Goal: Find specific page/section: Find specific page/section

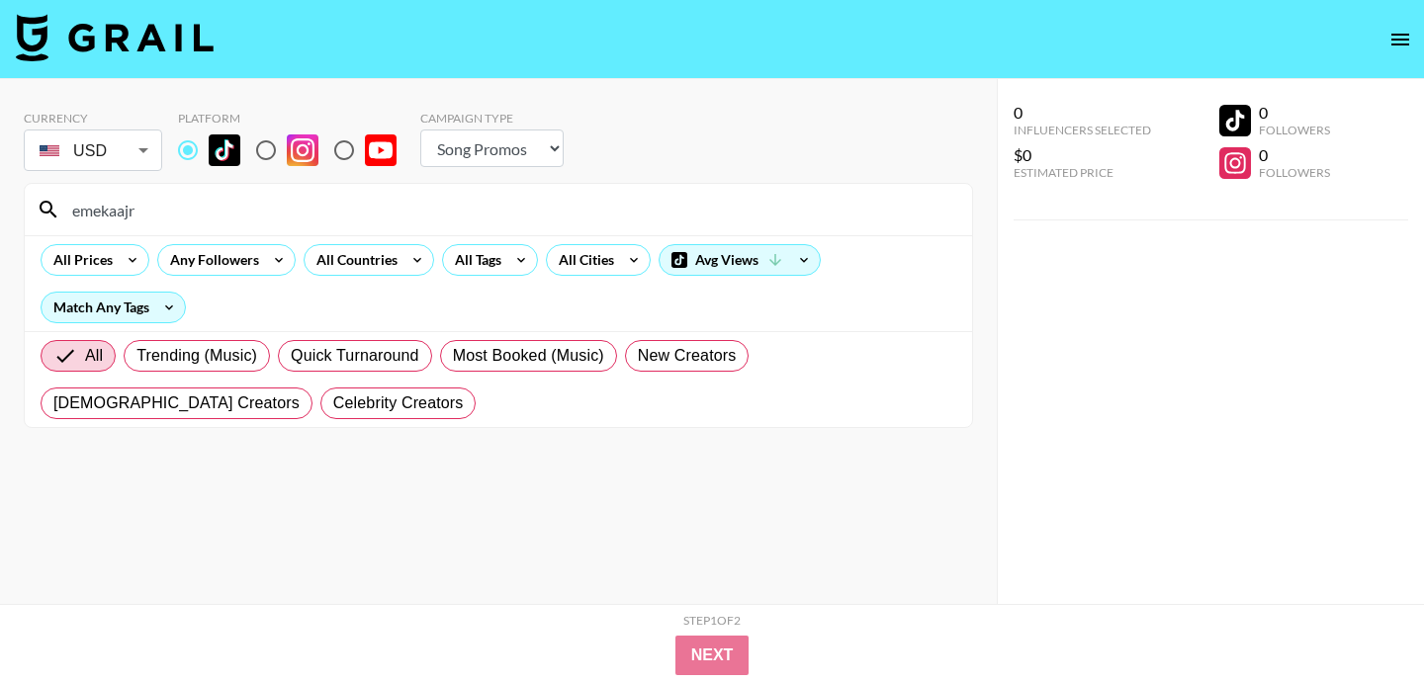
select select "Song"
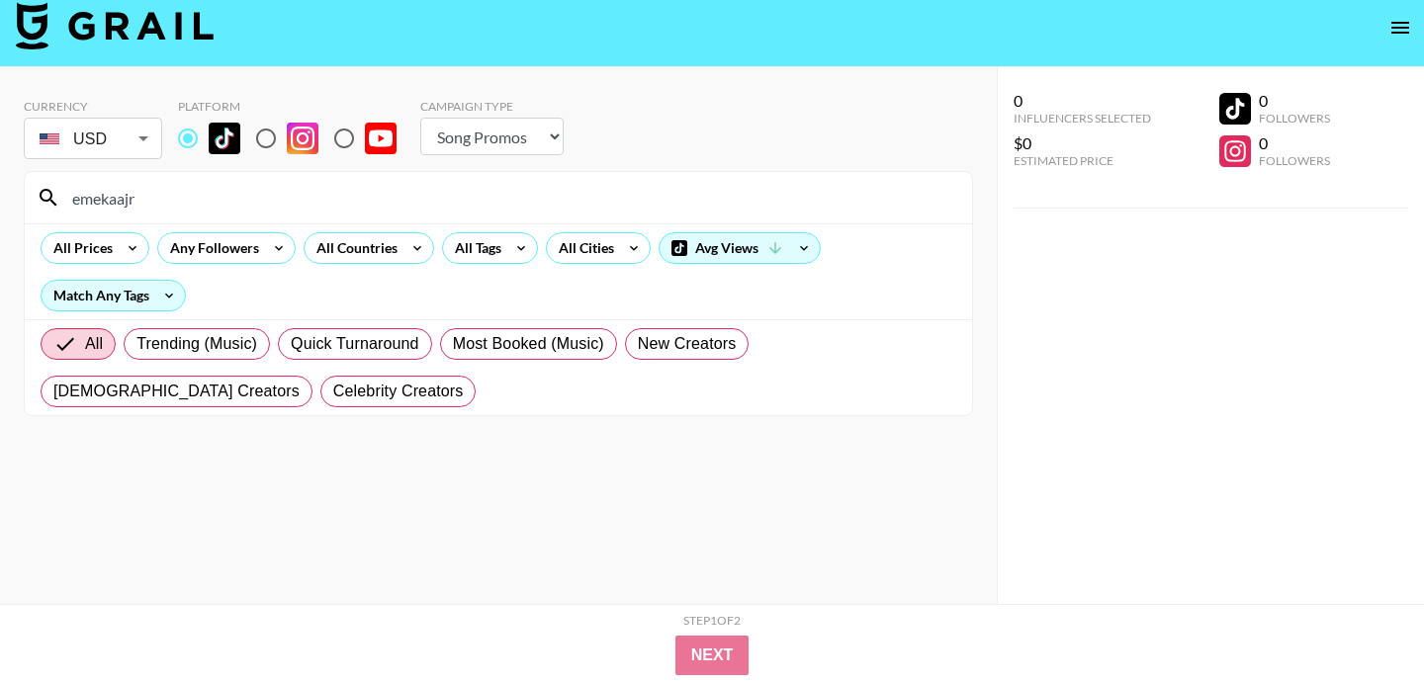
click at [283, 190] on input "emekaajr" at bounding box center [510, 198] width 900 height 32
type input "carlatalonnew"
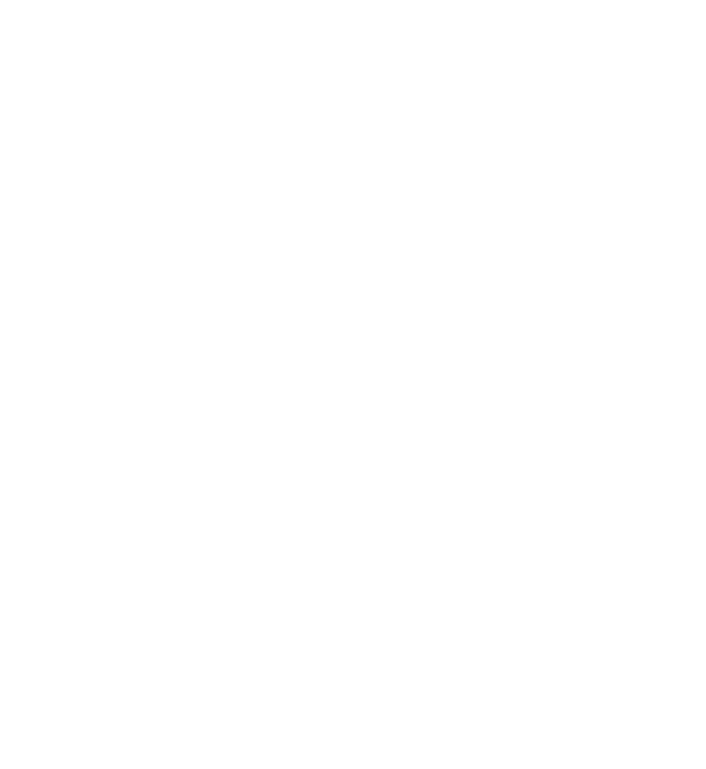
select select "Song"
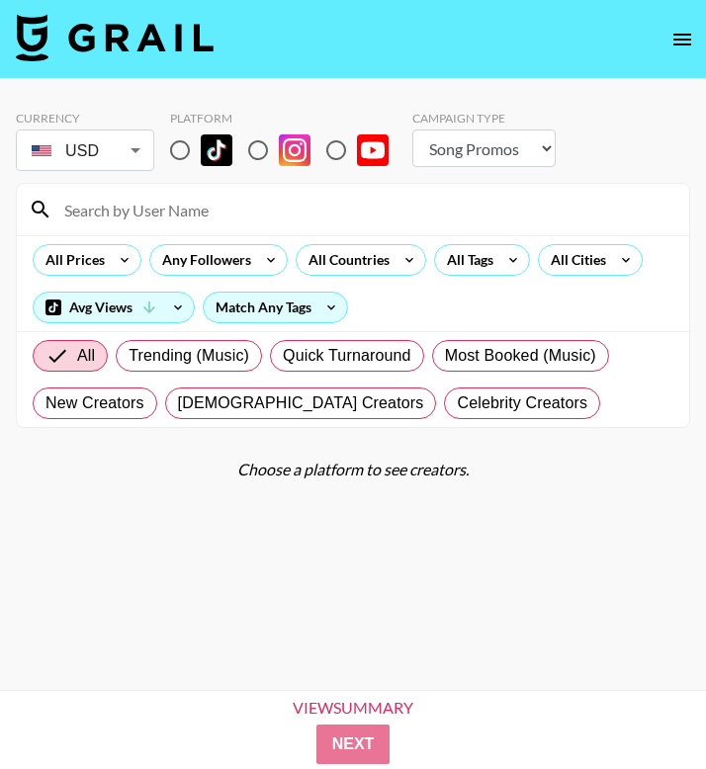
click at [185, 157] on input "radio" at bounding box center [180, 151] width 42 height 42
radio input "true"
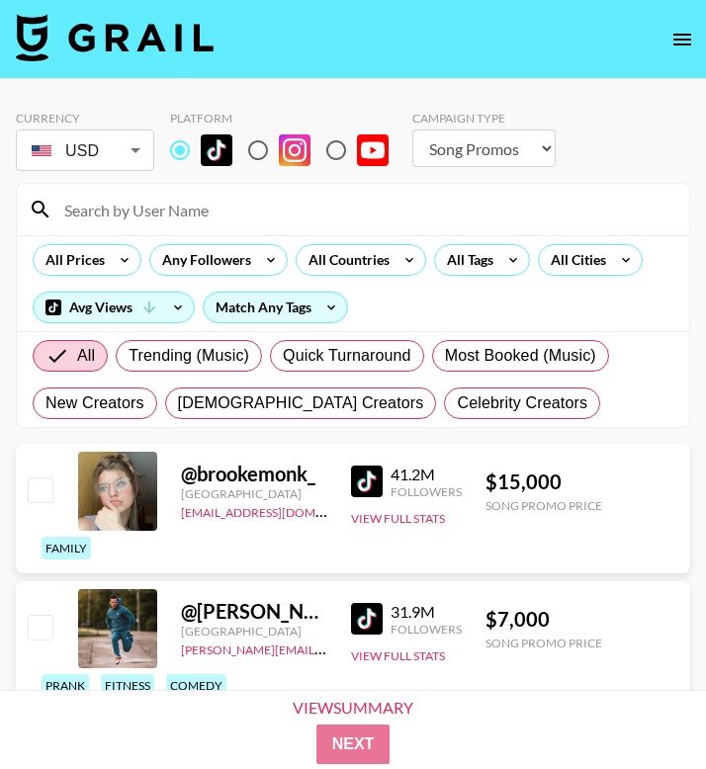
click at [176, 210] on input at bounding box center [364, 210] width 625 height 32
paste input "dayaacervantes"
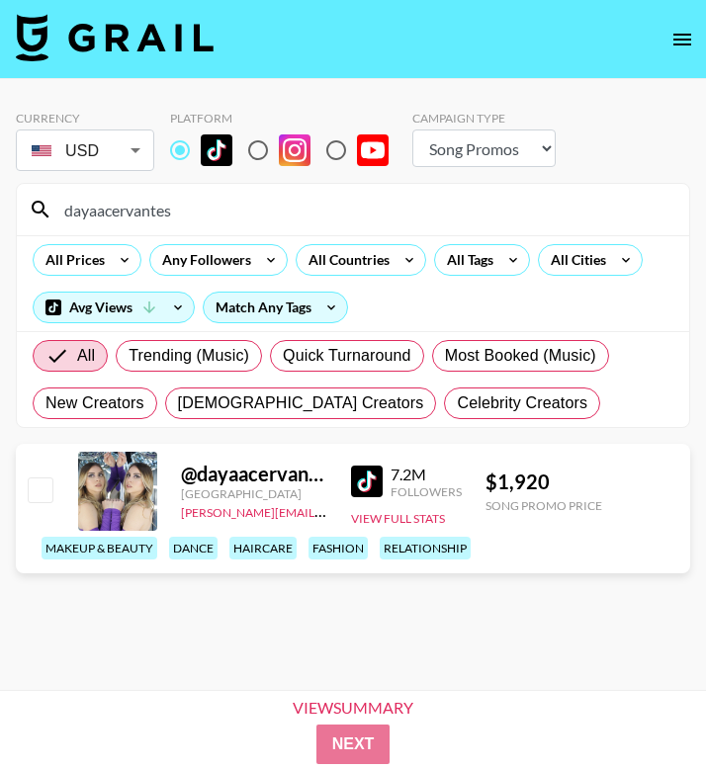
click at [122, 217] on input "dayaacervantes" at bounding box center [364, 210] width 625 height 32
paste input "reginareynoso"
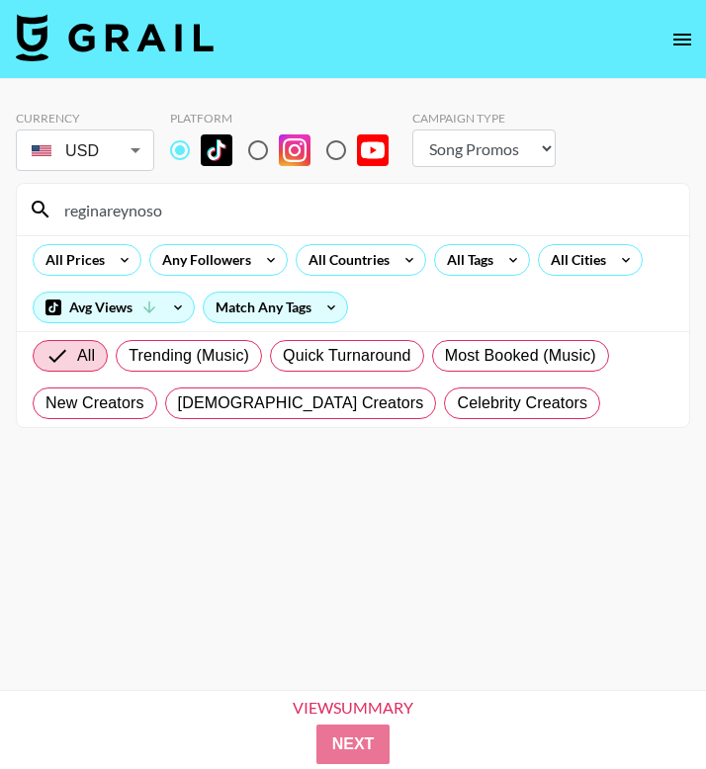
click at [184, 212] on input "reginareynoso" at bounding box center [364, 210] width 625 height 32
paste input "odrigogzman"
click at [135, 215] on input "[PERSON_NAME]" at bounding box center [364, 210] width 625 height 32
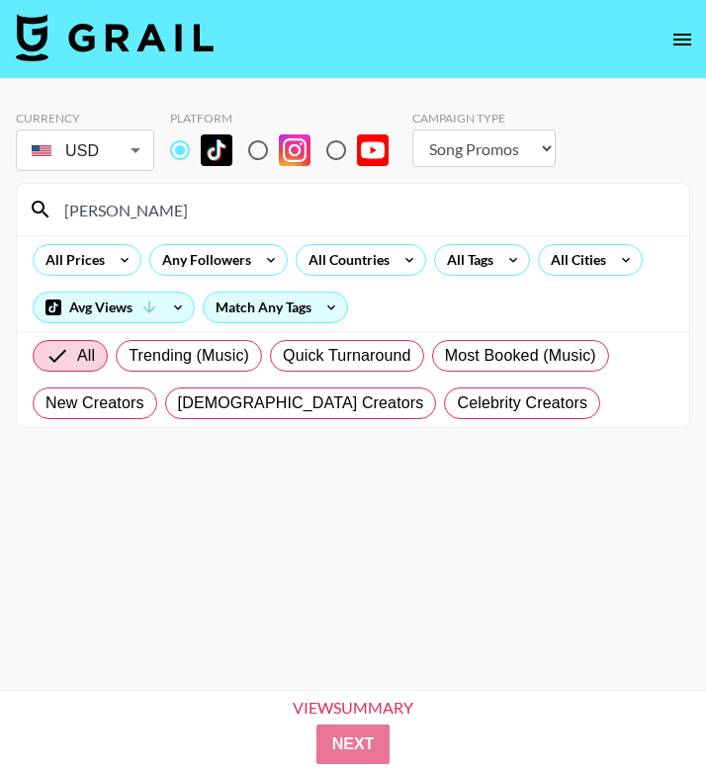
click at [135, 215] on input "[PERSON_NAME]" at bounding box center [364, 210] width 625 height 32
click at [169, 214] on input "[PERSON_NAME]" at bounding box center [364, 210] width 625 height 32
paste input "bren.[PERSON_NAME]"
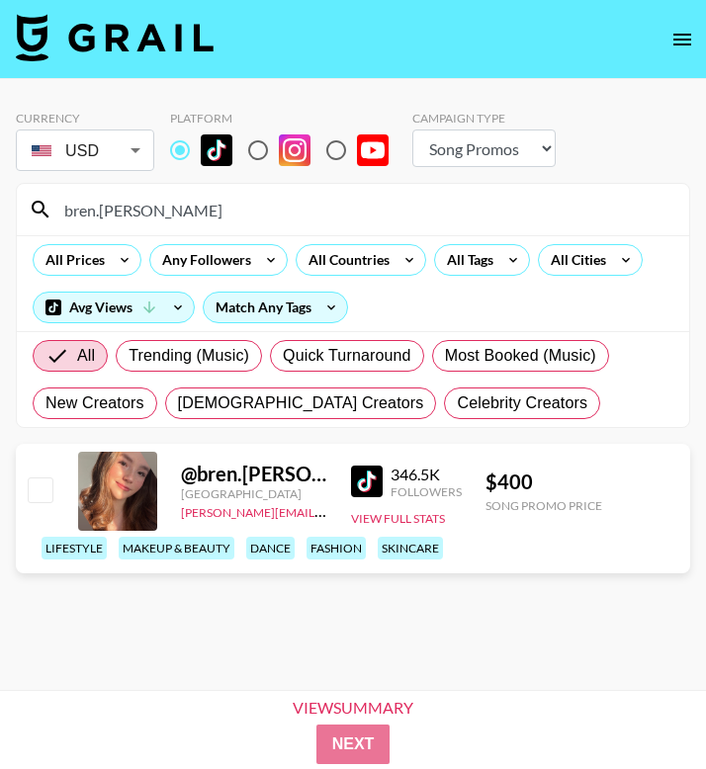
type input "bren.[PERSON_NAME]"
click at [377, 480] on img at bounding box center [367, 482] width 32 height 32
click at [131, 638] on section "Currency USD USD ​ Platform Campaign Type Choose Type... Song Promos Brand Prom…" at bounding box center [353, 400] width 674 height 611
click at [367, 489] on img at bounding box center [367, 482] width 32 height 32
